Goal: Navigation & Orientation: Find specific page/section

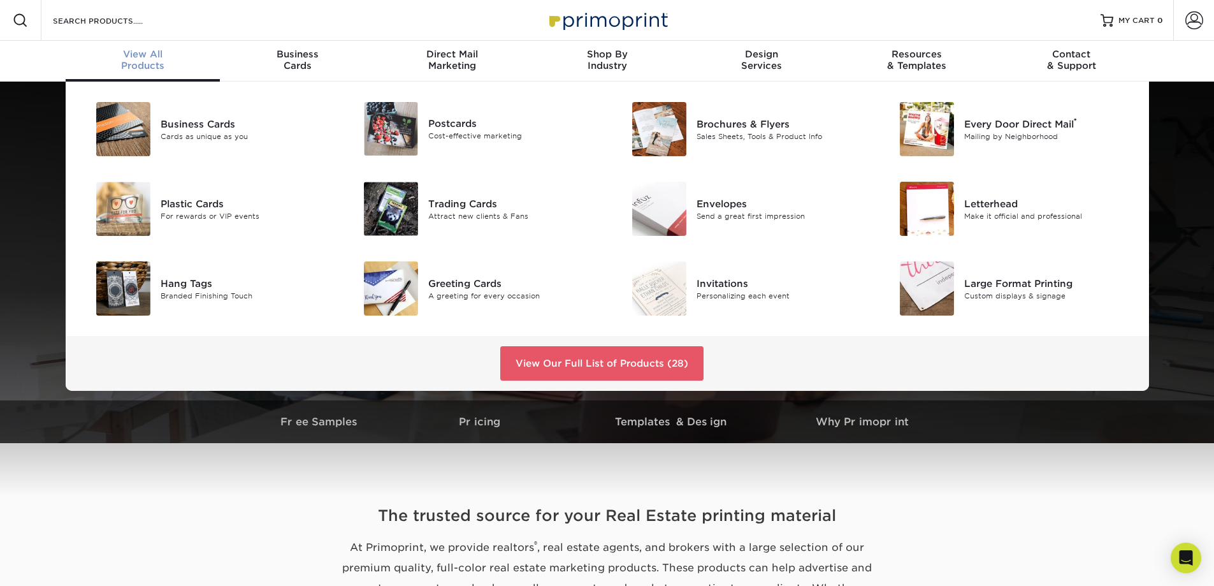
click at [131, 56] on span "View All" at bounding box center [143, 53] width 155 height 11
click at [542, 361] on link "View Our Full List of Products (28)" at bounding box center [601, 363] width 203 height 34
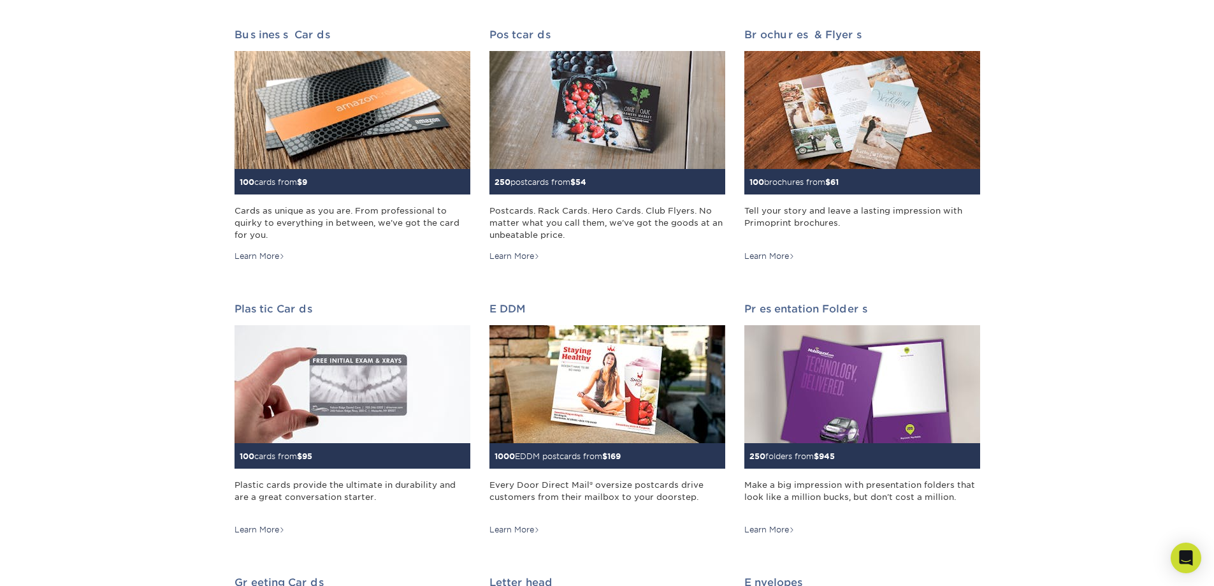
scroll to position [255, 0]
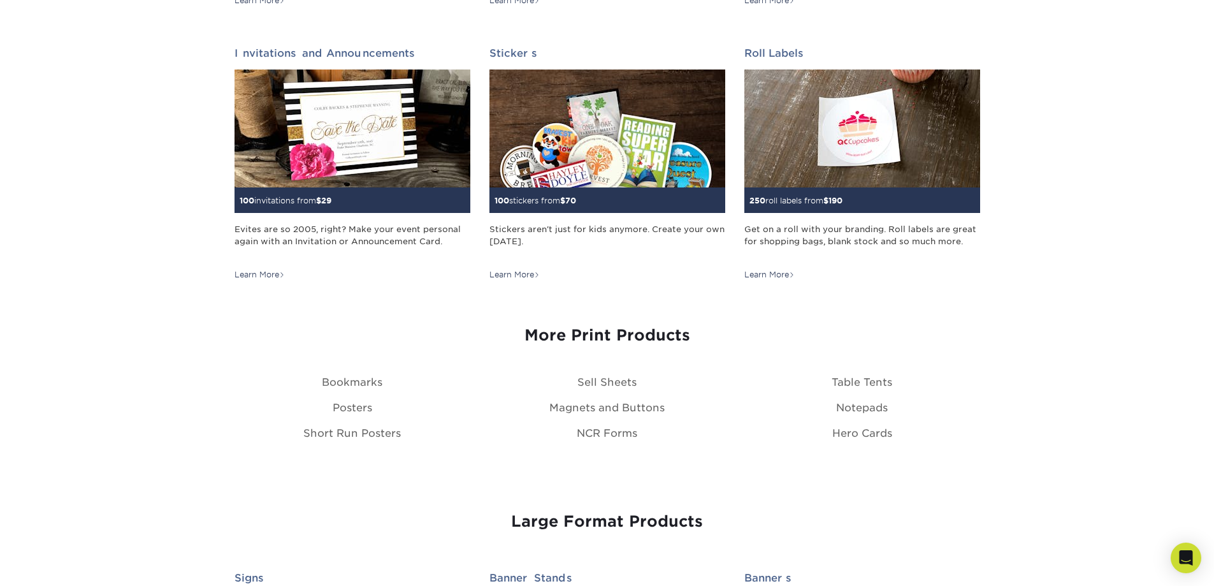
drag, startPoint x: 498, startPoint y: 368, endPoint x: 175, endPoint y: 307, distance: 329.0
click at [175, 307] on div "Print Products Business Cards 100 cards from $ 9 Cards as unique as you are. Fr…" at bounding box center [607, 21] width 1214 height 2349
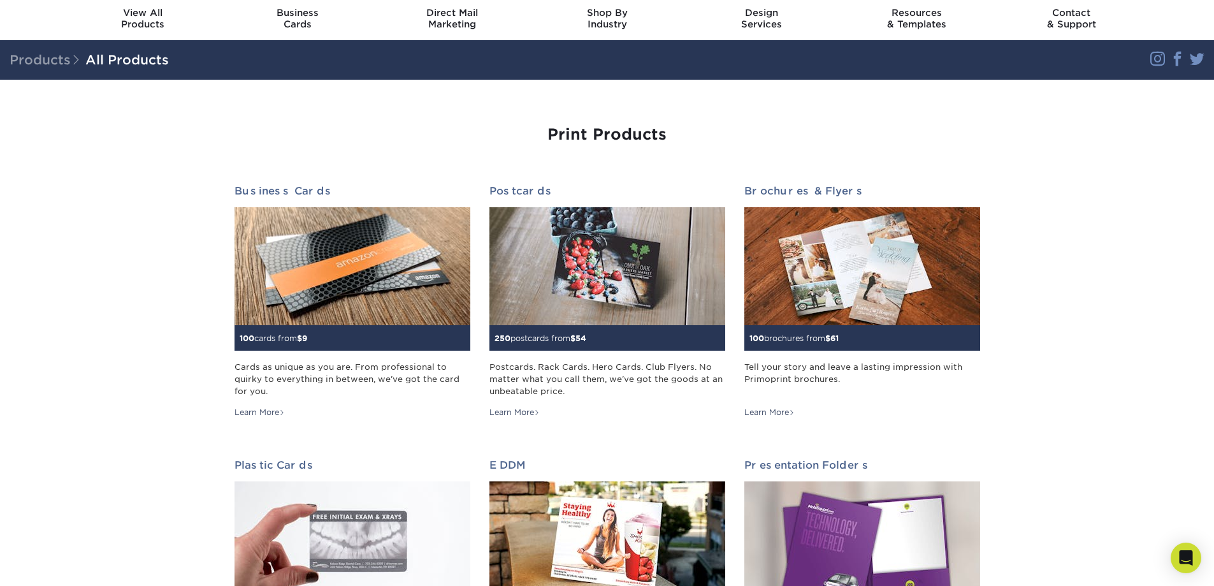
scroll to position [64, 0]
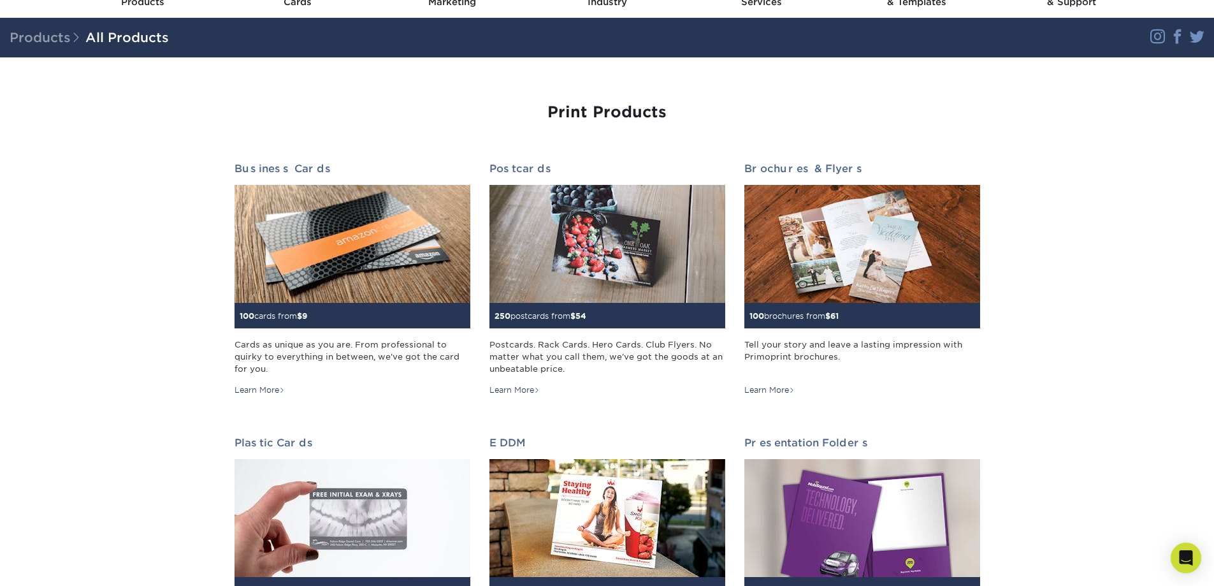
drag, startPoint x: 597, startPoint y: 138, endPoint x: 130, endPoint y: 134, distance: 466.5
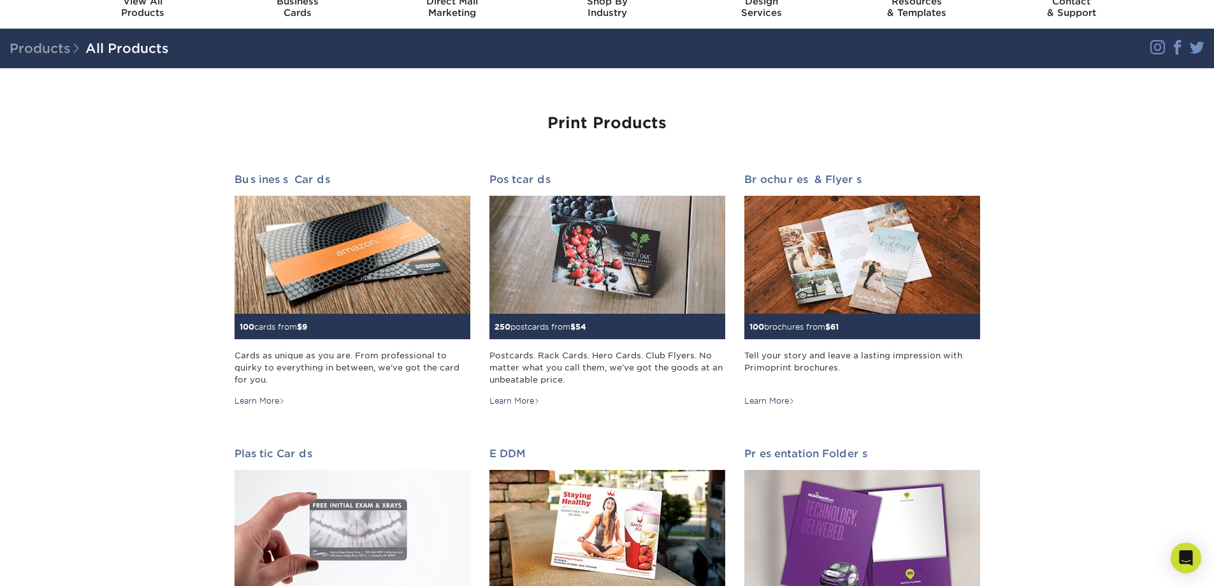
scroll to position [0, 0]
